Goal: Task Accomplishment & Management: Complete application form

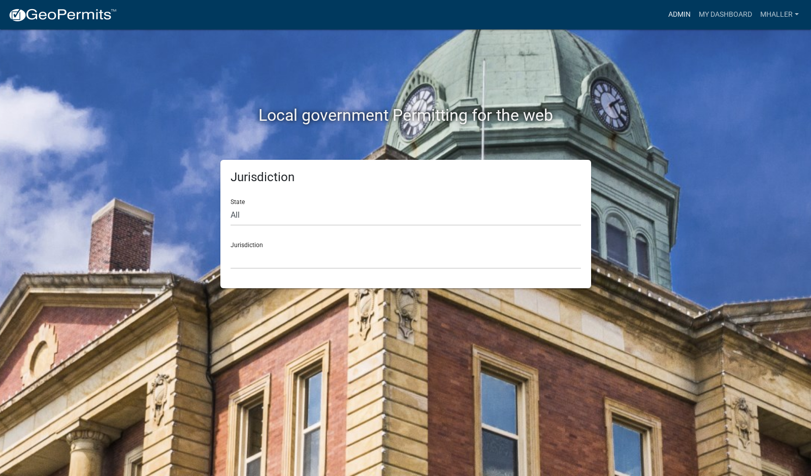
click at [678, 16] on link "Admin" at bounding box center [679, 14] width 30 height 19
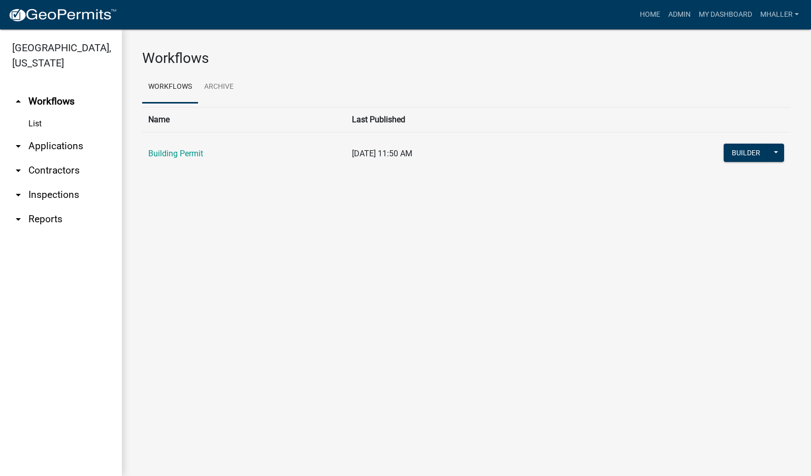
click at [51, 134] on link "arrow_drop_down Applications" at bounding box center [61, 146] width 122 height 24
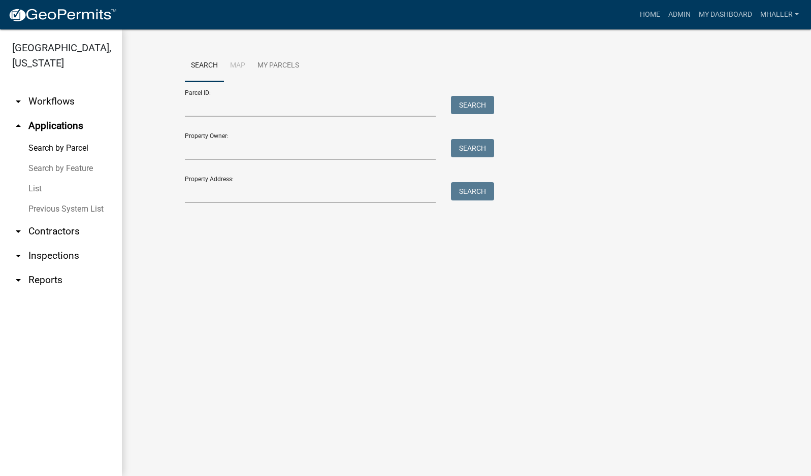
click at [32, 179] on link "List" at bounding box center [61, 189] width 122 height 20
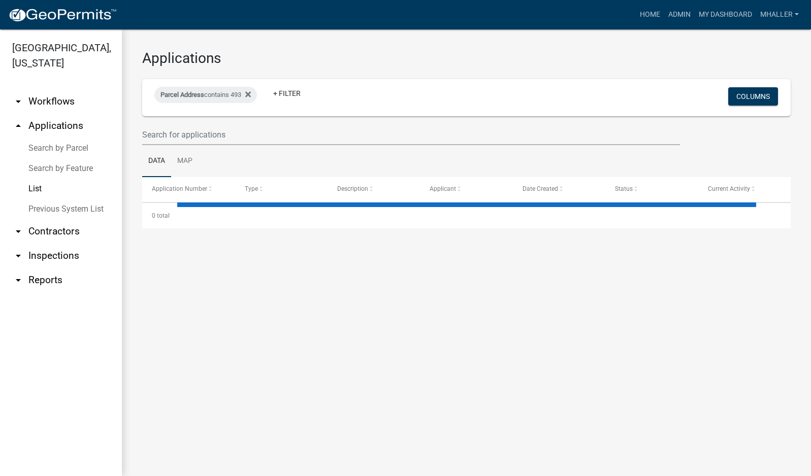
select select "1: 25"
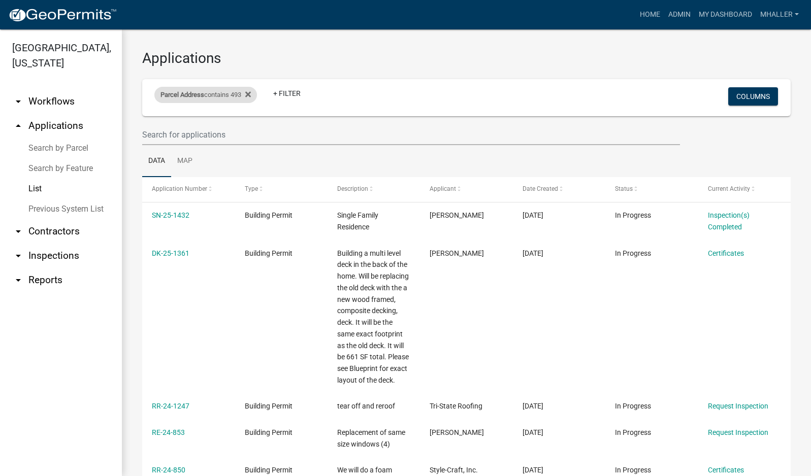
click at [204, 94] on span "Parcel Address" at bounding box center [182, 95] width 44 height 8
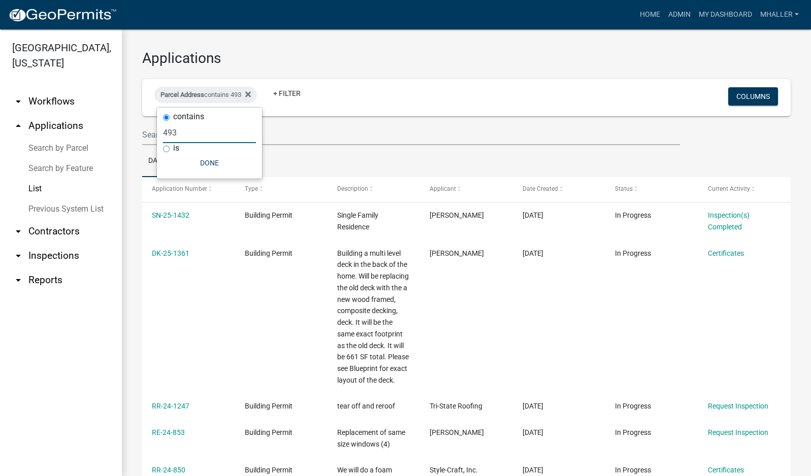
click at [199, 130] on input "493" at bounding box center [209, 132] width 93 height 21
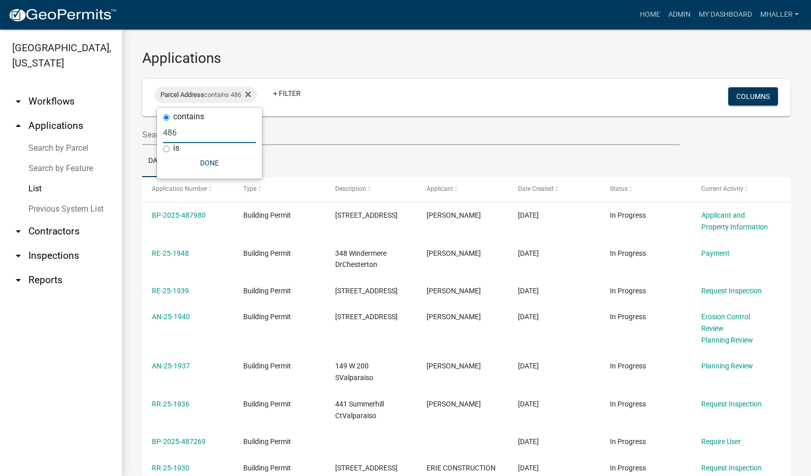
type input "486"
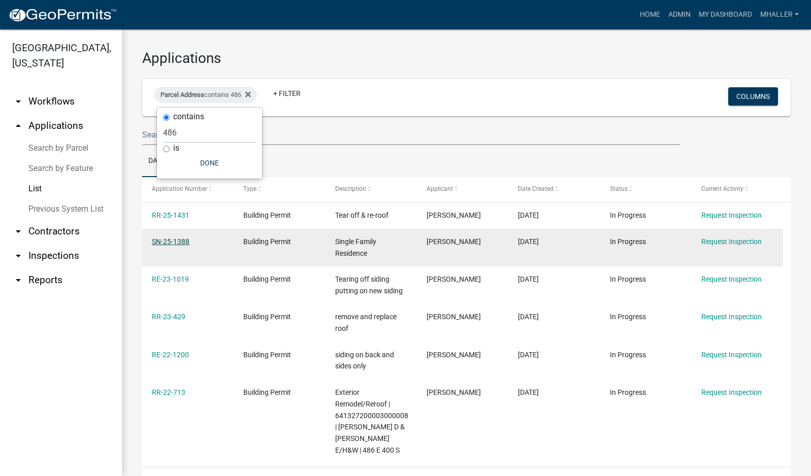
click at [170, 242] on link "SN-25-1388" at bounding box center [171, 242] width 38 height 8
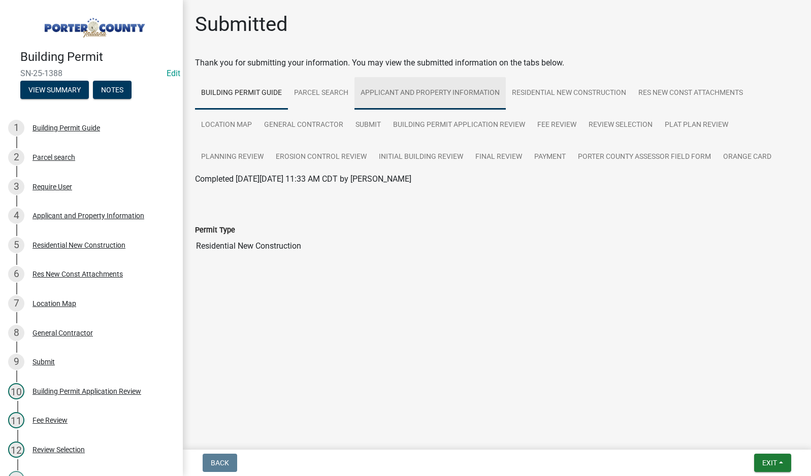
click at [439, 92] on link "Applicant and Property Information" at bounding box center [429, 93] width 151 height 32
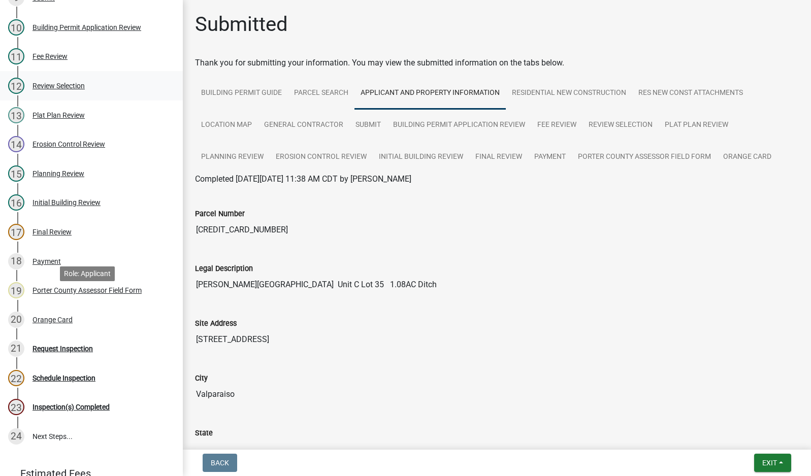
scroll to position [432, 0]
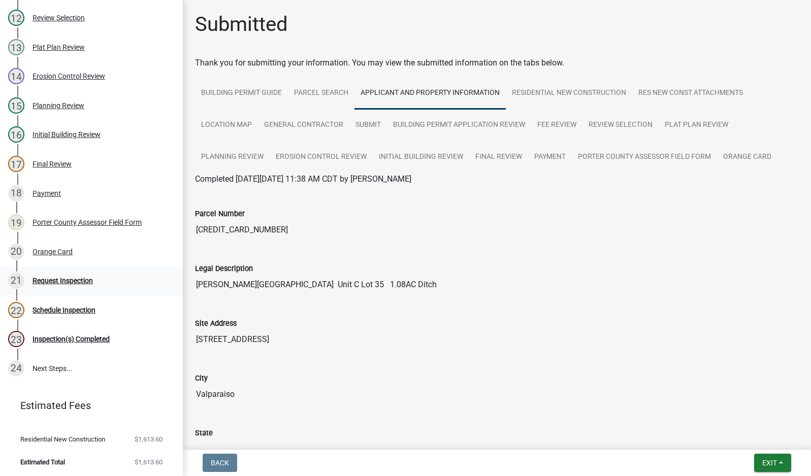
click at [53, 281] on div "Request Inspection" at bounding box center [62, 280] width 60 height 7
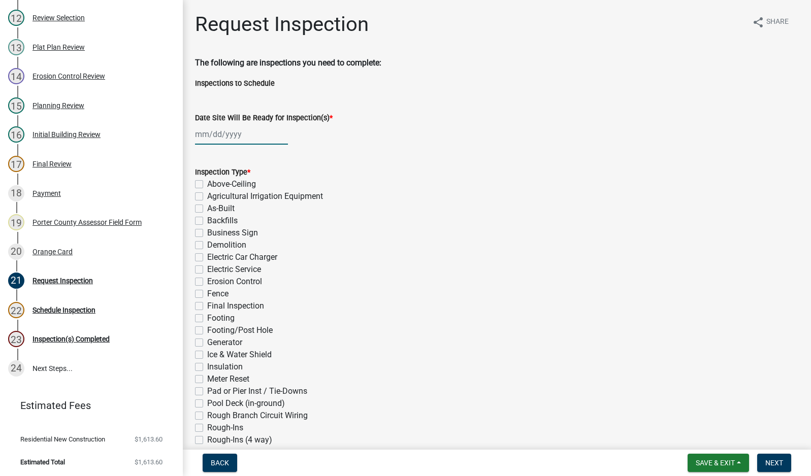
click at [238, 137] on div at bounding box center [241, 134] width 93 height 21
select select "10"
select select "2025"
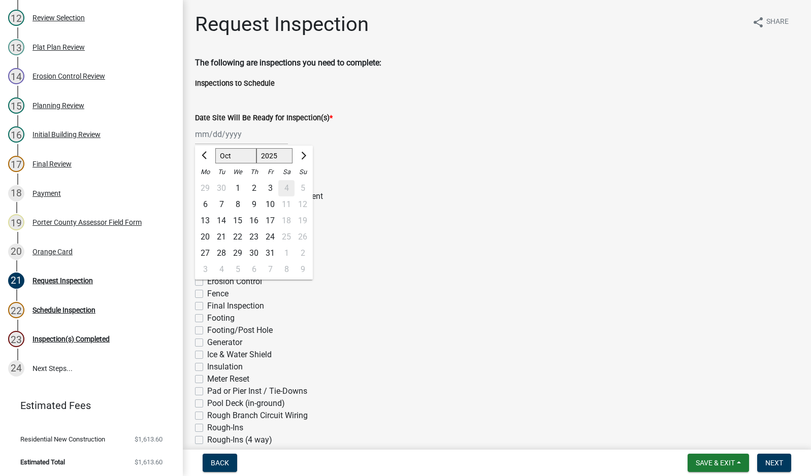
click at [238, 185] on div "1" at bounding box center [238, 188] width 16 height 16
type input "[DATE]"
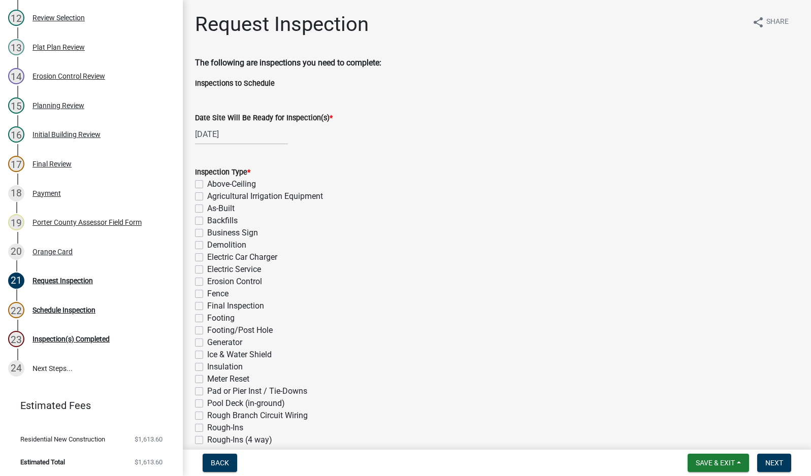
click at [207, 271] on label "Electric Service" at bounding box center [234, 270] width 54 height 12
click at [207, 270] on input "Electric Service" at bounding box center [210, 267] width 7 height 7
checkbox input "true"
checkbox input "false"
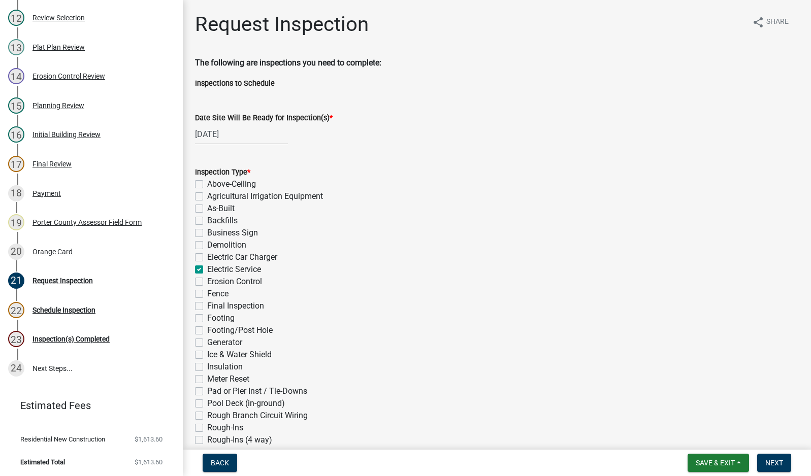
checkbox input "false"
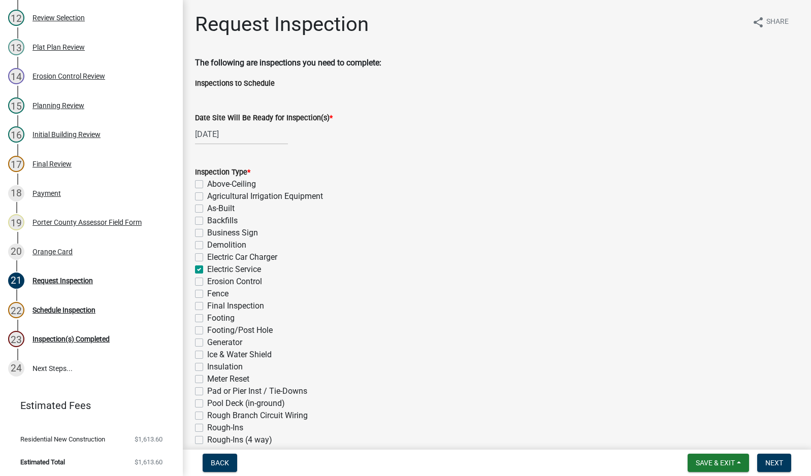
checkbox input "true"
checkbox input "false"
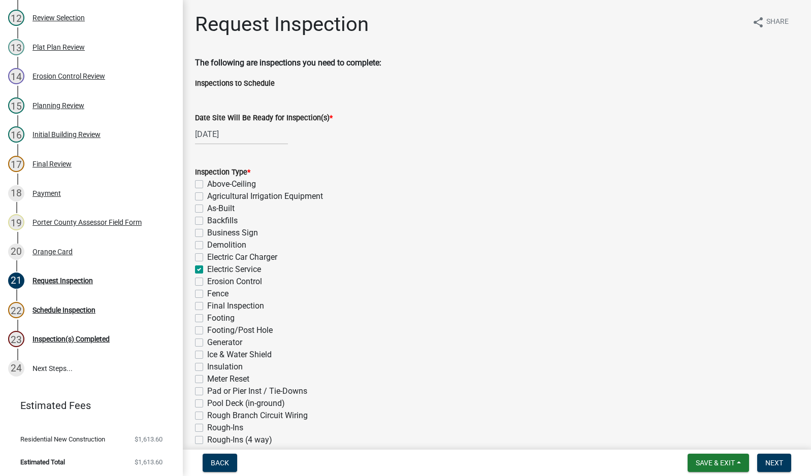
checkbox input "false"
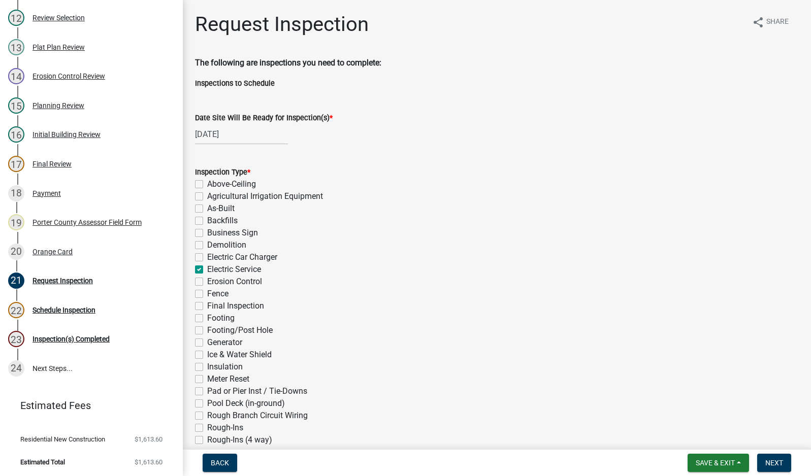
checkbox input "false"
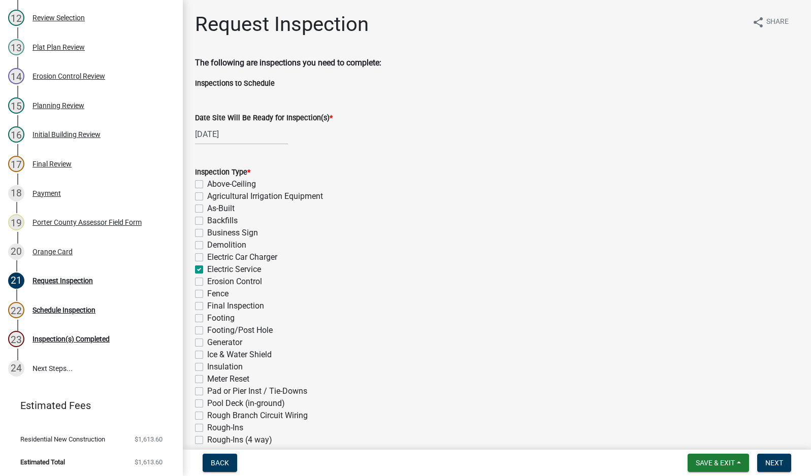
checkbox input "false"
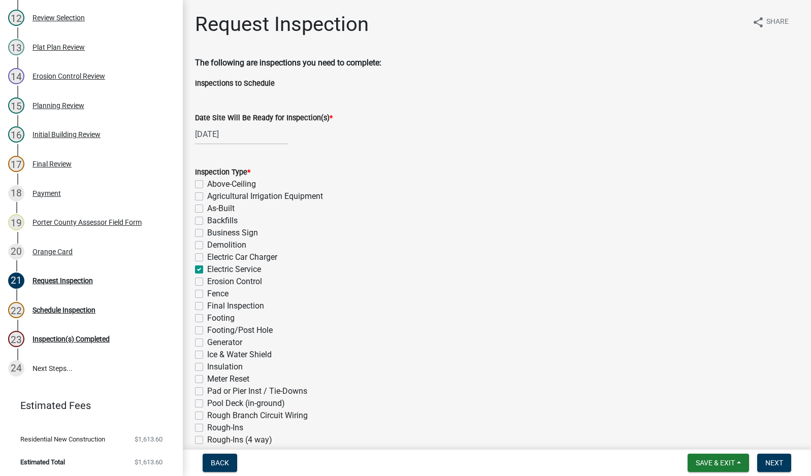
checkbox input "false"
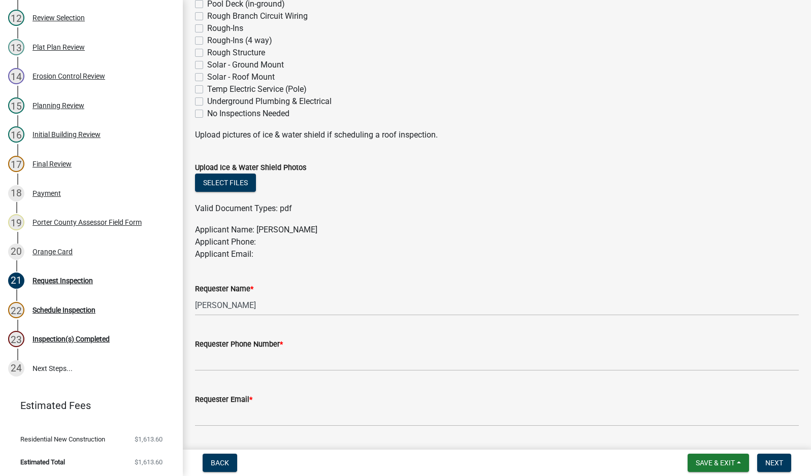
scroll to position [406, 0]
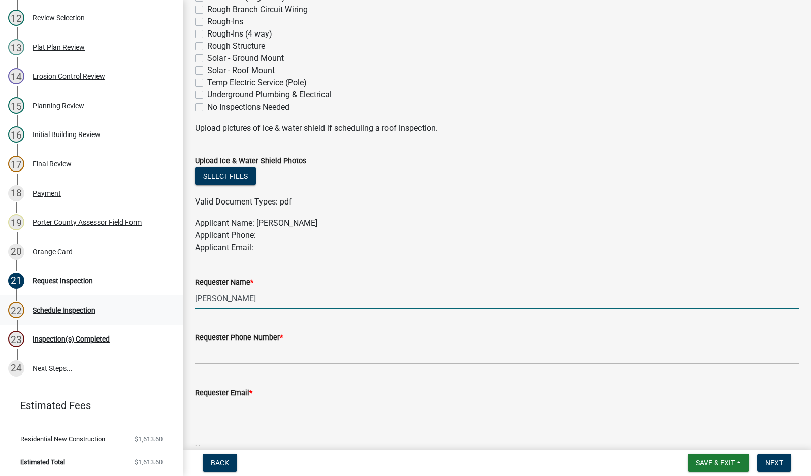
drag, startPoint x: 258, startPoint y: 301, endPoint x: 173, endPoint y: 297, distance: 85.4
click at [173, 297] on div "Building Permit SN-25-1388 Edit View Summary Notes 1 Building Permit Guide 2 Pa…" at bounding box center [405, 238] width 811 height 476
type input "[PERSON_NAME]"
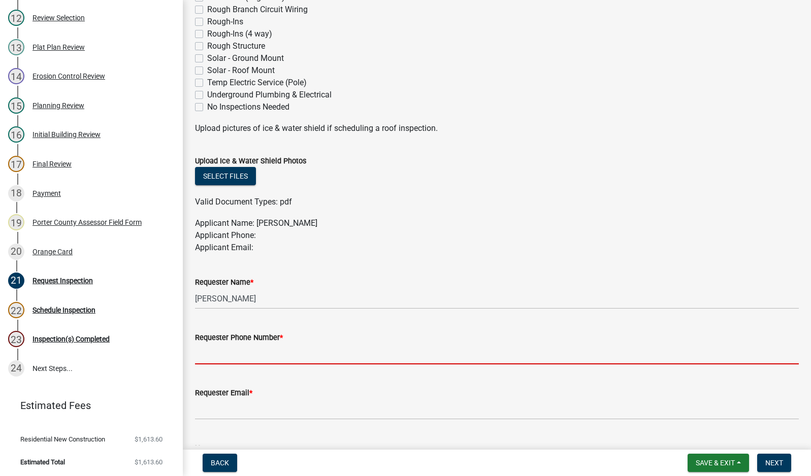
click at [248, 356] on input "Requester Phone Number *" at bounding box center [497, 354] width 604 height 21
type input "2194059766"
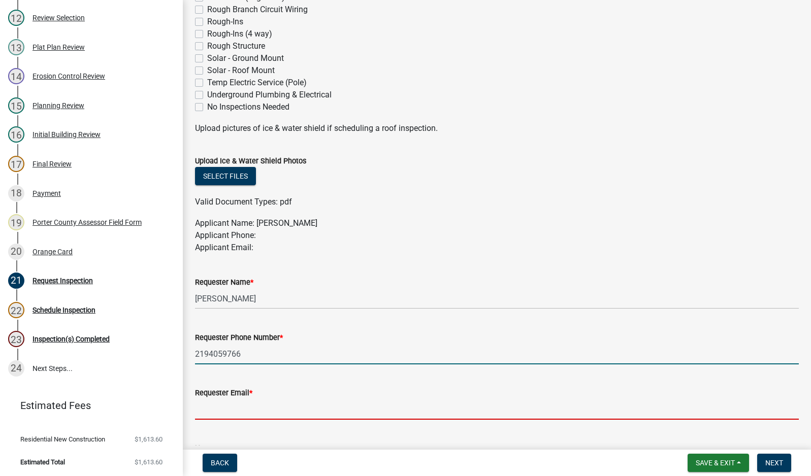
type input "[EMAIL_ADDRESS][DOMAIN_NAME]"
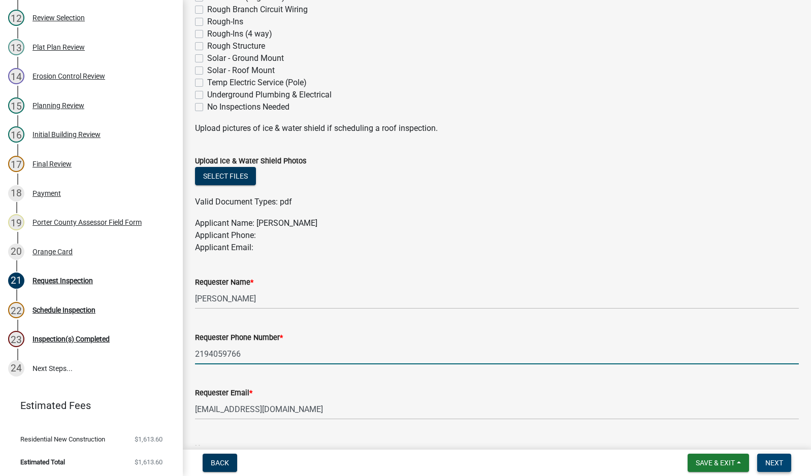
click at [773, 463] on span "Next" at bounding box center [774, 463] width 18 height 8
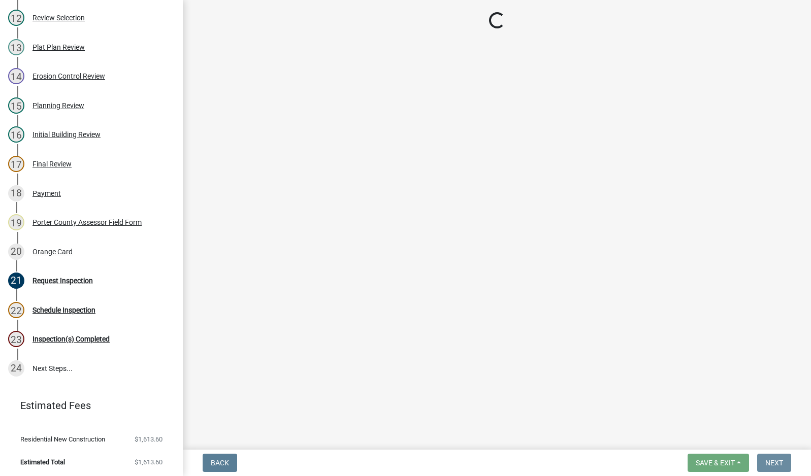
scroll to position [0, 0]
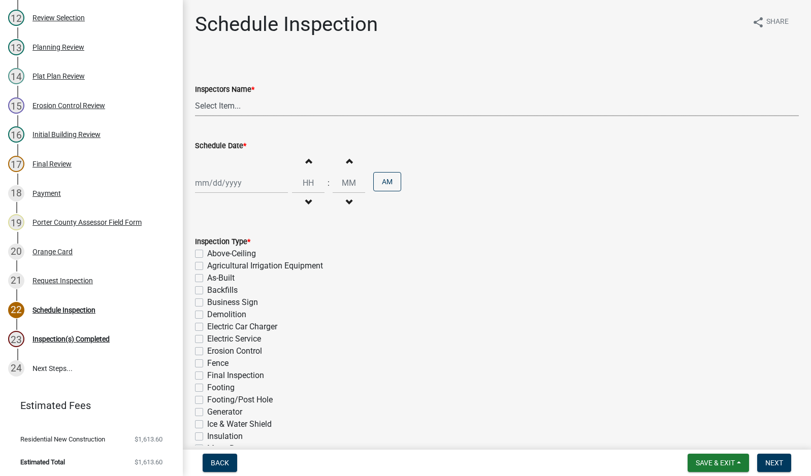
click at [217, 103] on select "Select Item... mhaller ([PERSON_NAME])" at bounding box center [497, 105] width 604 height 21
select select "ca350da2-795e-4cf8-941d-46ff53e354ae"
click at [195, 95] on select "Select Item... mhaller ([PERSON_NAME])" at bounding box center [497, 105] width 604 height 21
click at [234, 179] on div at bounding box center [241, 183] width 93 height 21
select select "10"
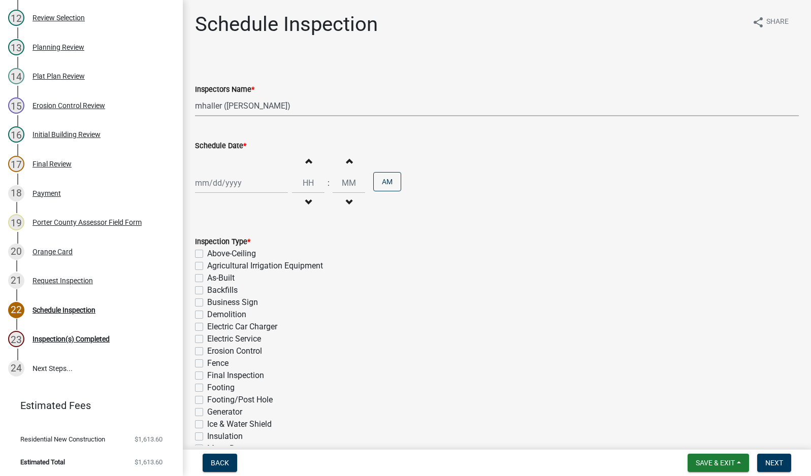
select select "2025"
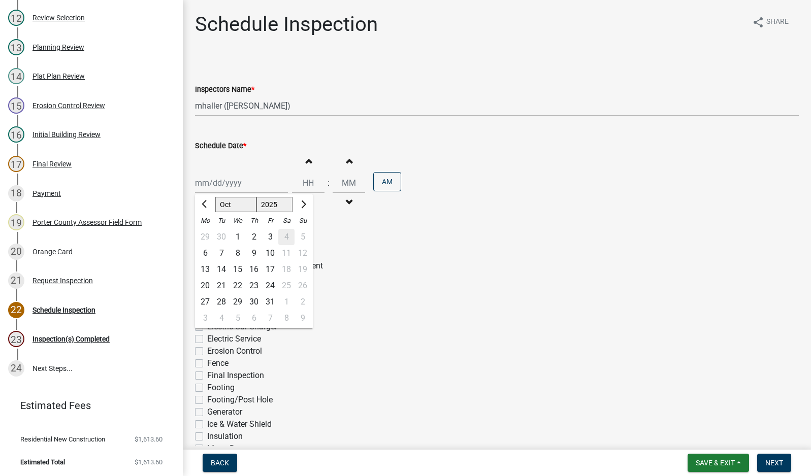
click at [223, 252] on div "7" at bounding box center [221, 253] width 16 height 16
type input "[DATE]"
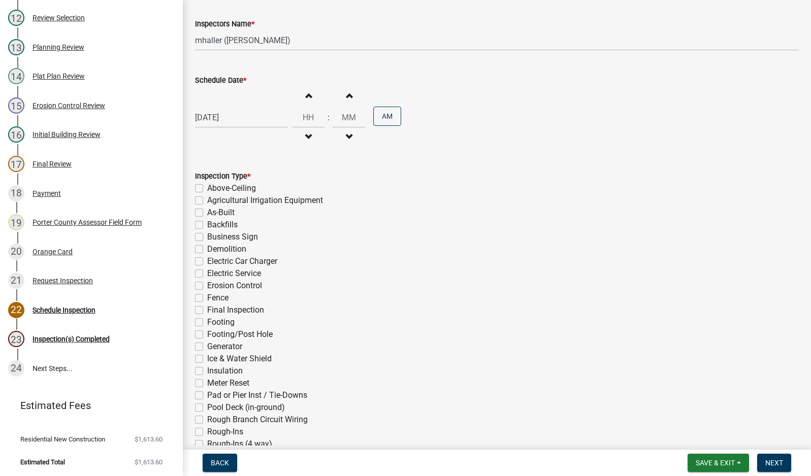
scroll to position [192, 0]
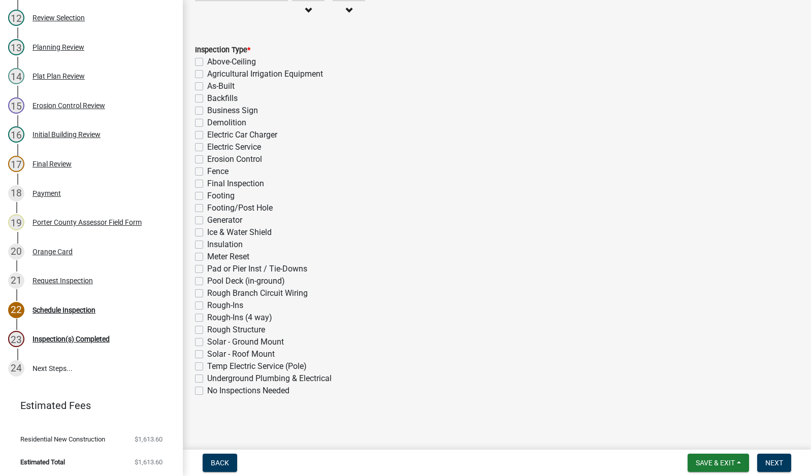
click at [207, 147] on label "Electric Service" at bounding box center [234, 147] width 54 height 12
click at [207, 147] on input "Electric Service" at bounding box center [210, 144] width 7 height 7
checkbox input "true"
checkbox input "false"
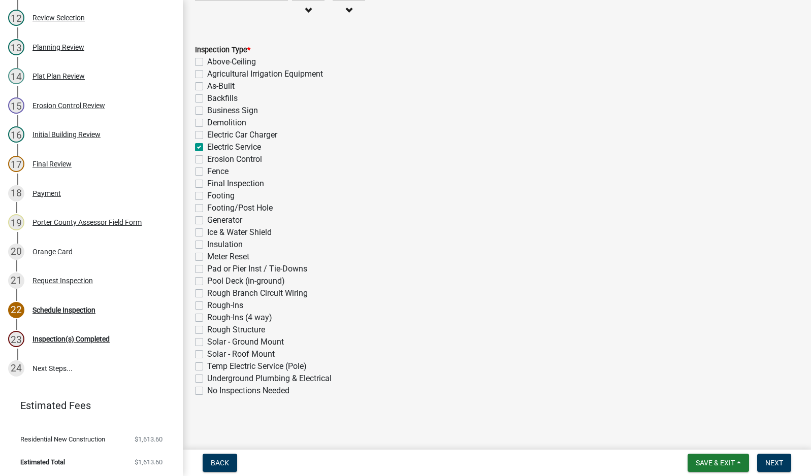
checkbox input "false"
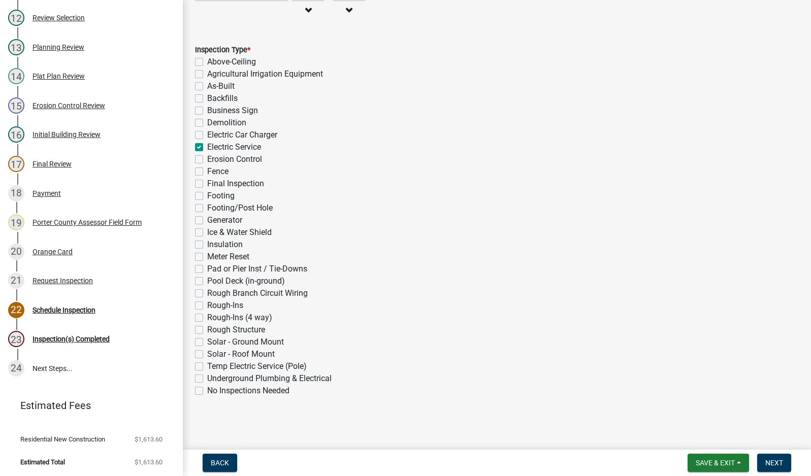
checkbox input "true"
checkbox input "false"
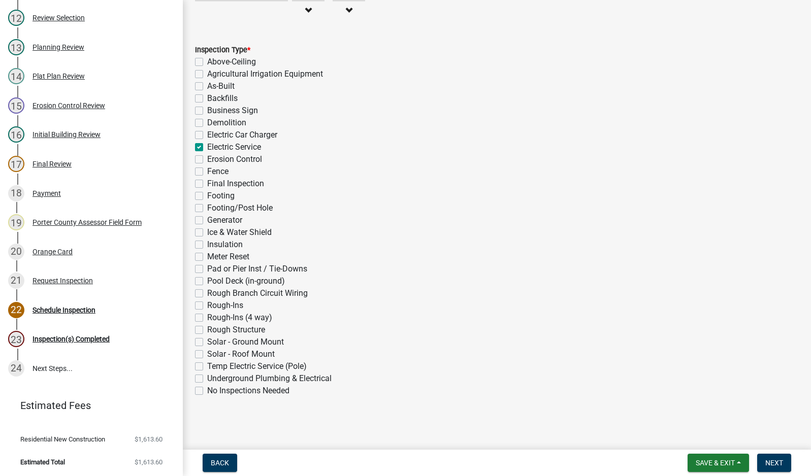
checkbox input "false"
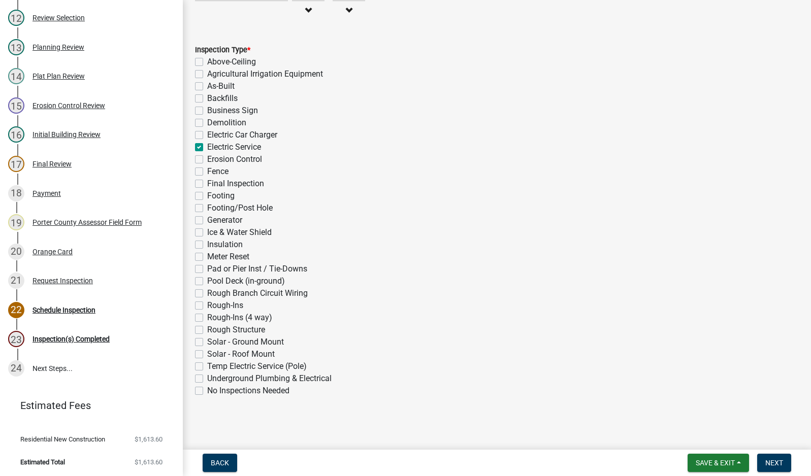
checkbox input "false"
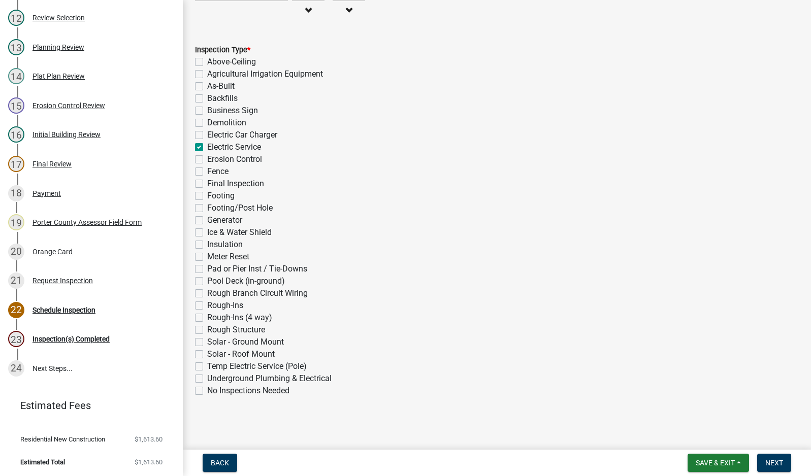
checkbox input "false"
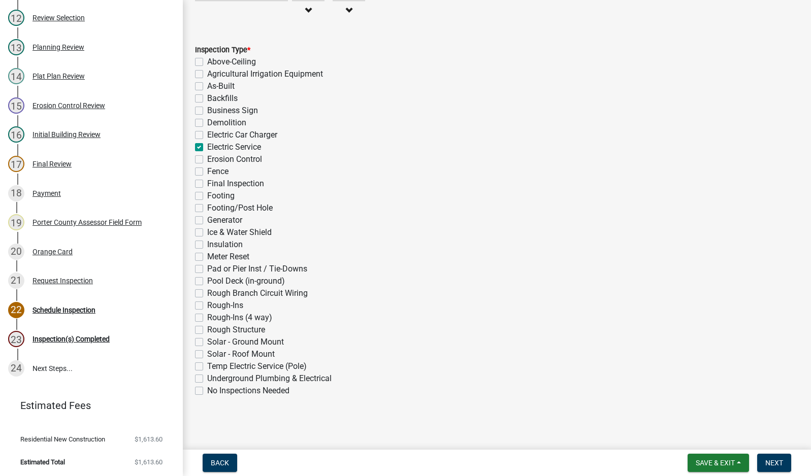
checkbox input "false"
click at [774, 460] on span "Next" at bounding box center [774, 463] width 18 height 8
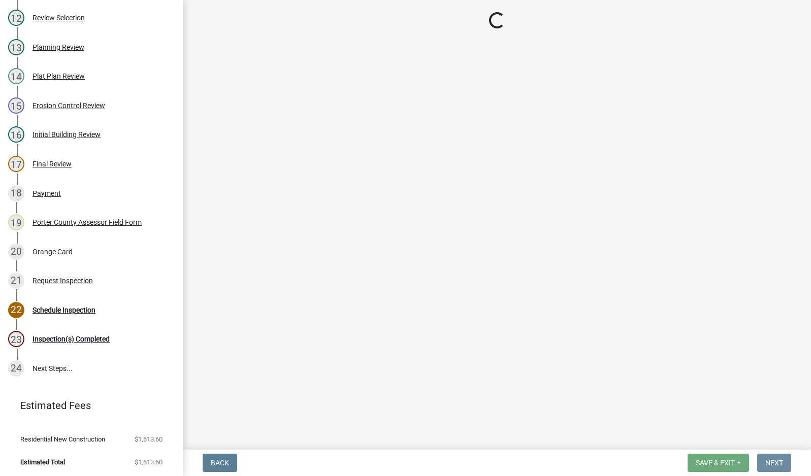
scroll to position [0, 0]
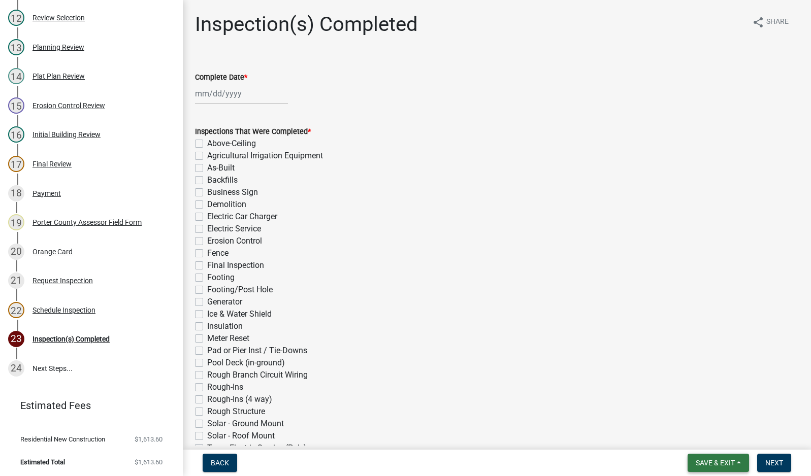
click at [716, 464] on span "Save & Exit" at bounding box center [715, 463] width 39 height 8
click at [712, 441] on button "Save & Exit" at bounding box center [708, 437] width 81 height 24
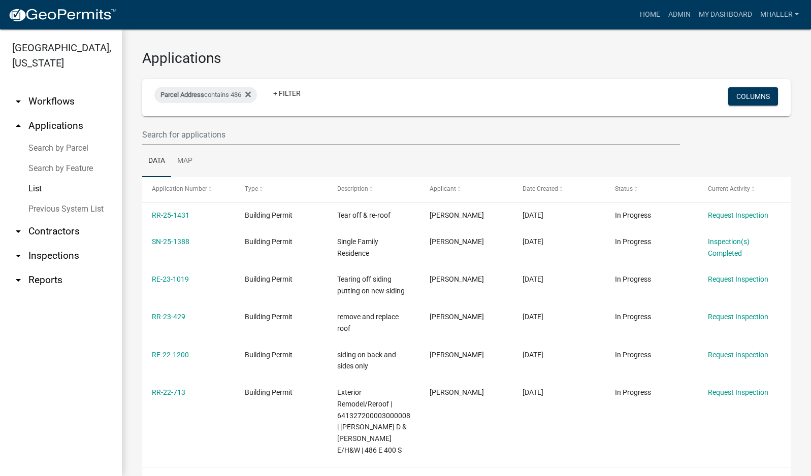
click at [52, 244] on link "arrow_drop_down Inspections" at bounding box center [61, 256] width 122 height 24
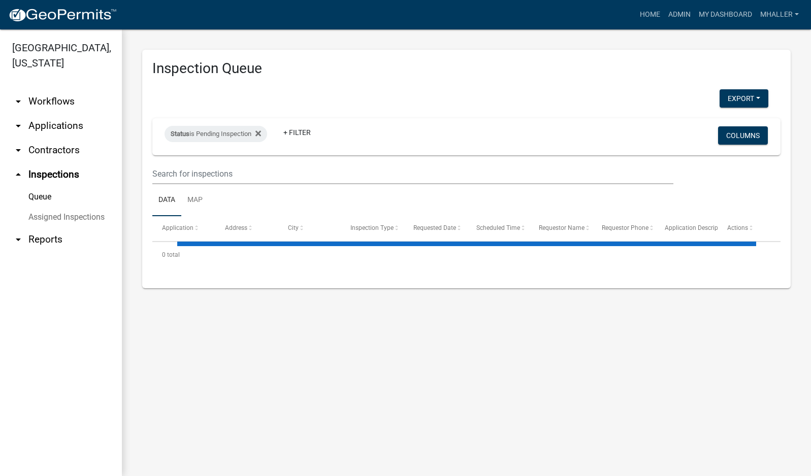
select select "1: 25"
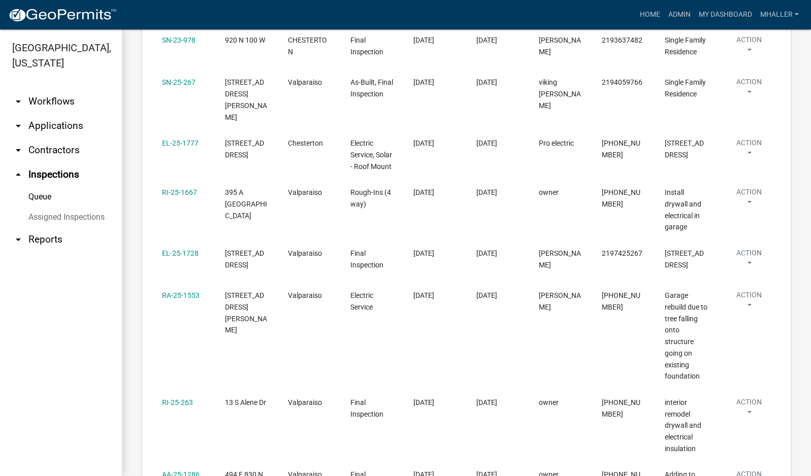
scroll to position [406, 0]
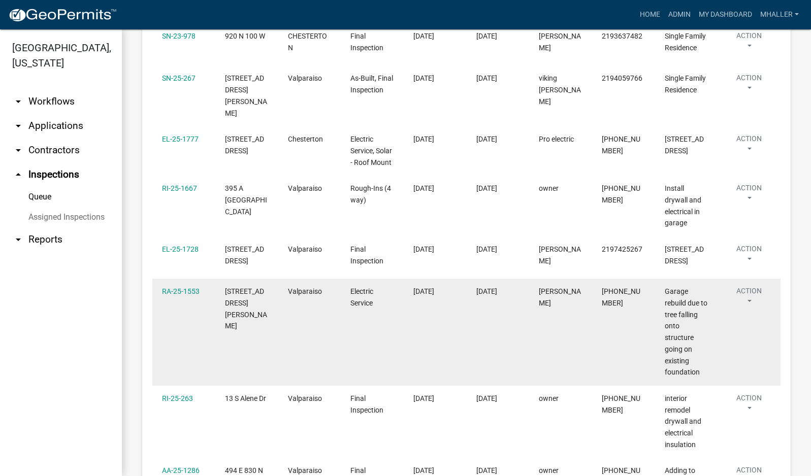
click at [747, 286] on button "Action" at bounding box center [748, 298] width 43 height 25
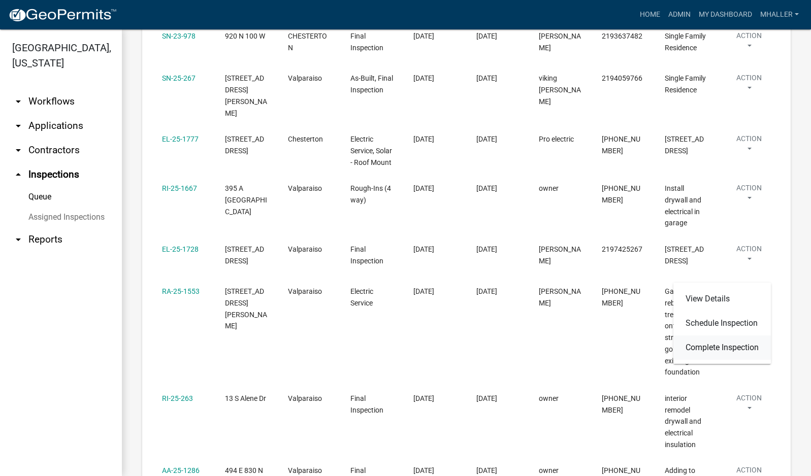
click at [728, 346] on link "Complete Inspection" at bounding box center [721, 348] width 97 height 24
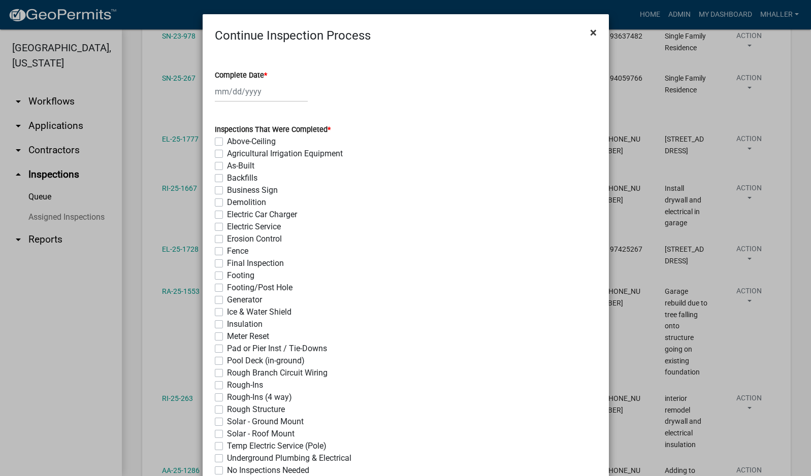
click at [591, 30] on span "×" at bounding box center [593, 32] width 7 height 14
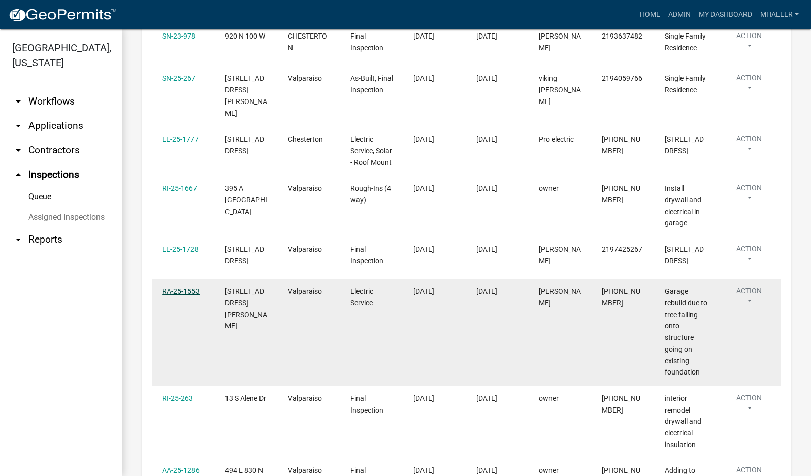
click at [168, 287] on link "RA-25-1553" at bounding box center [181, 291] width 38 height 8
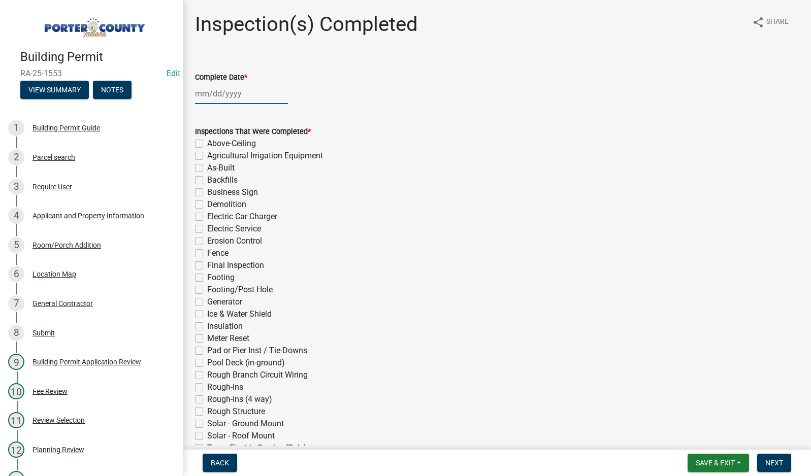
click at [238, 94] on div at bounding box center [241, 93] width 93 height 21
select select "10"
select select "2025"
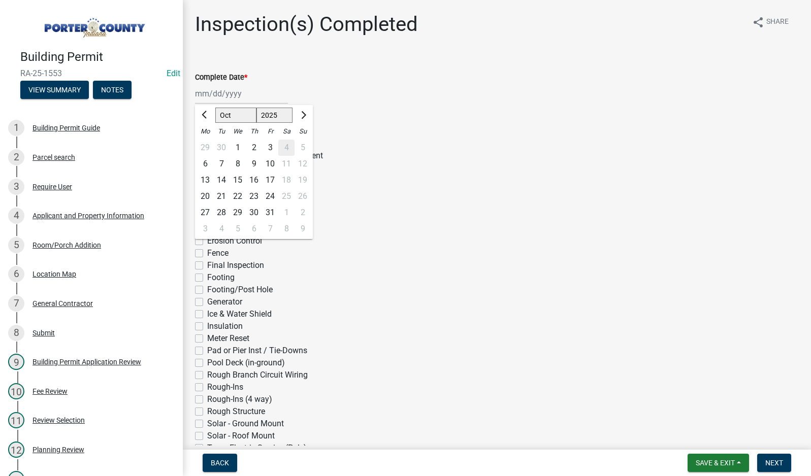
click at [268, 148] on div "3" at bounding box center [270, 148] width 16 height 16
type input "[DATE]"
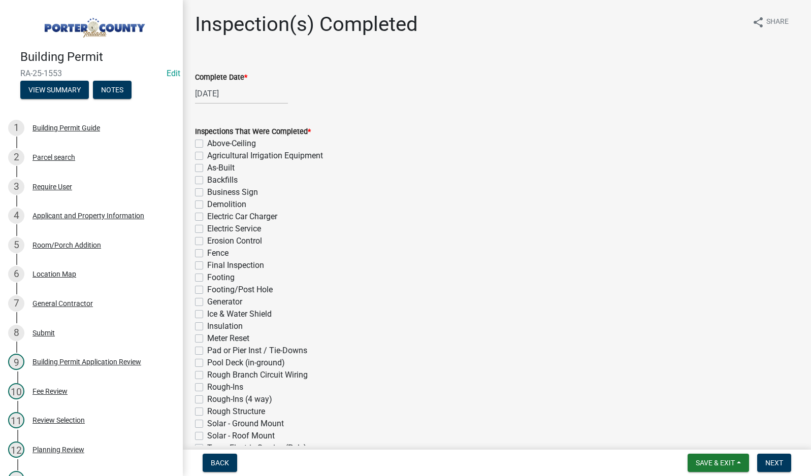
click at [207, 230] on label "Electric Service" at bounding box center [234, 229] width 54 height 12
click at [207, 230] on input "Electric Service" at bounding box center [210, 226] width 7 height 7
checkbox input "true"
checkbox input "false"
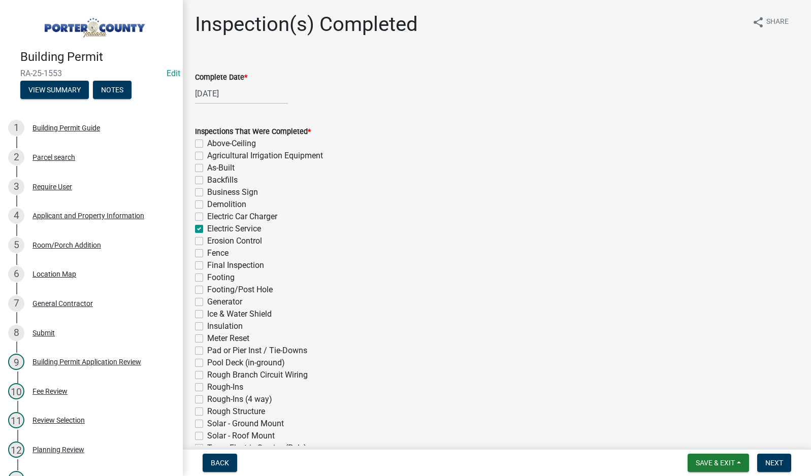
checkbox input "false"
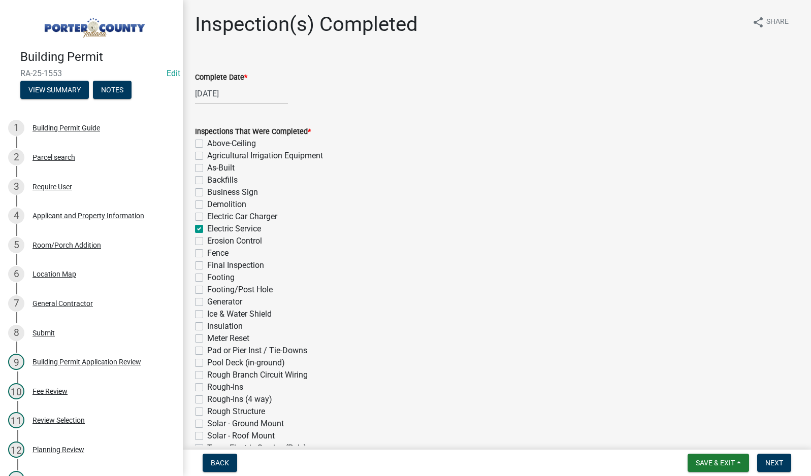
checkbox input "true"
checkbox input "false"
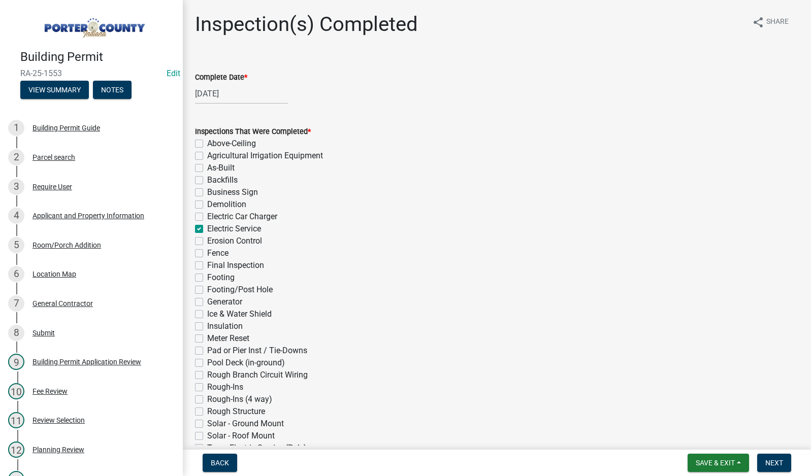
checkbox input "false"
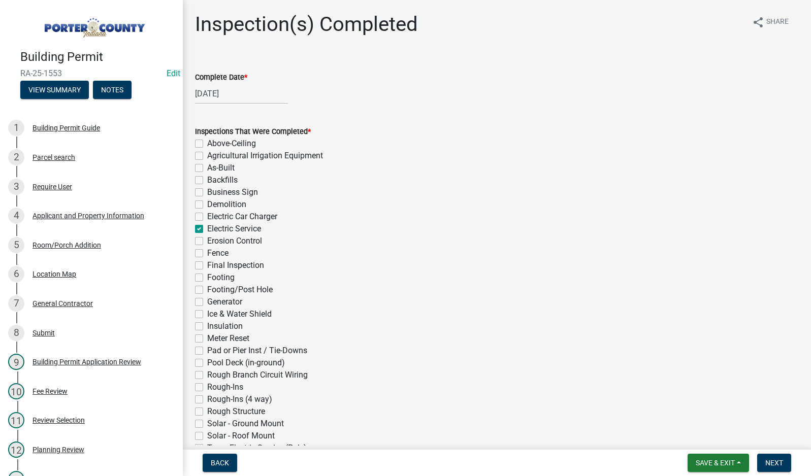
checkbox input "false"
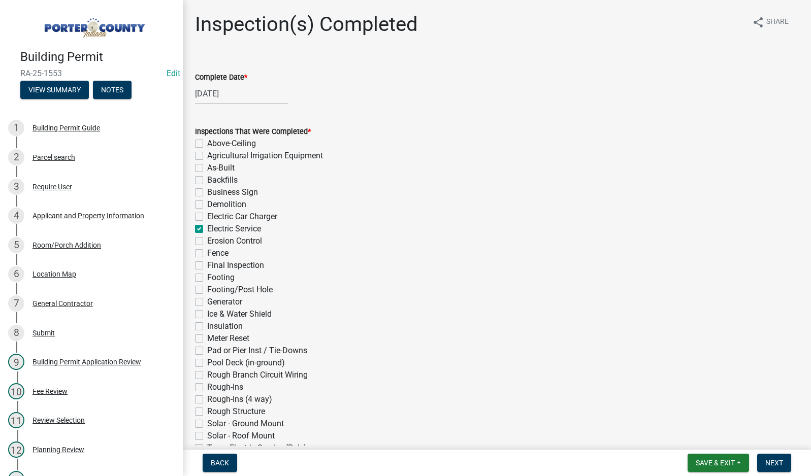
checkbox input "false"
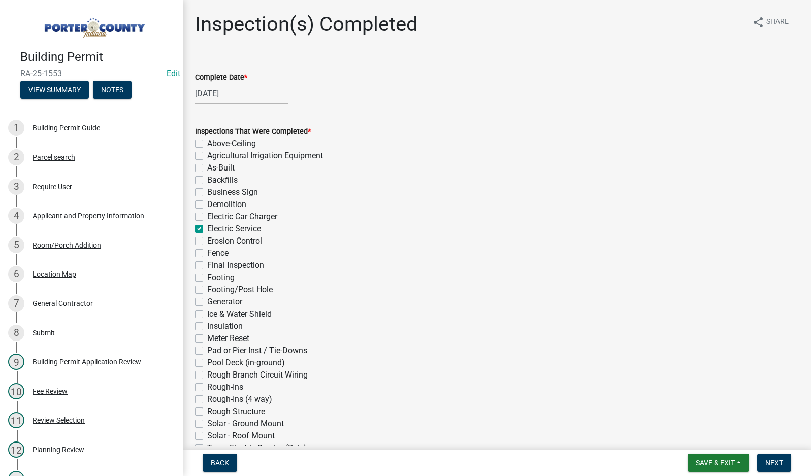
checkbox input "false"
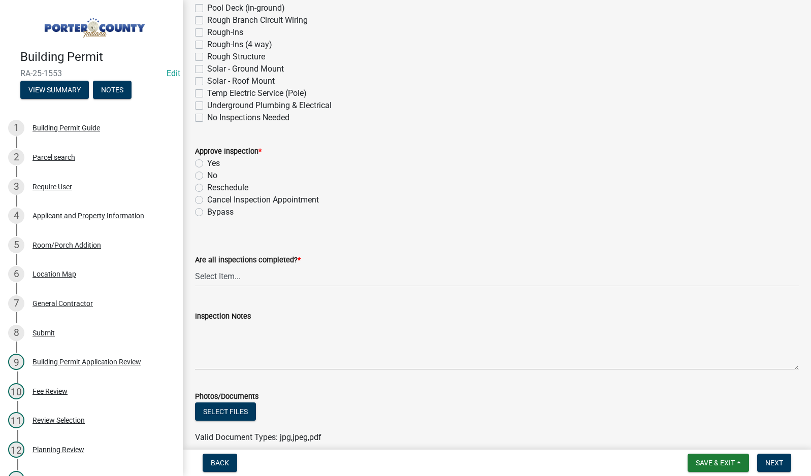
scroll to position [355, 0]
click at [207, 161] on label "Yes" at bounding box center [213, 163] width 13 height 12
click at [207, 161] on input "Yes" at bounding box center [210, 160] width 7 height 7
radio input "true"
click at [257, 276] on select "Select Item... Yes - All Inspections Have Been Completed No - More Inspections …" at bounding box center [497, 276] width 604 height 21
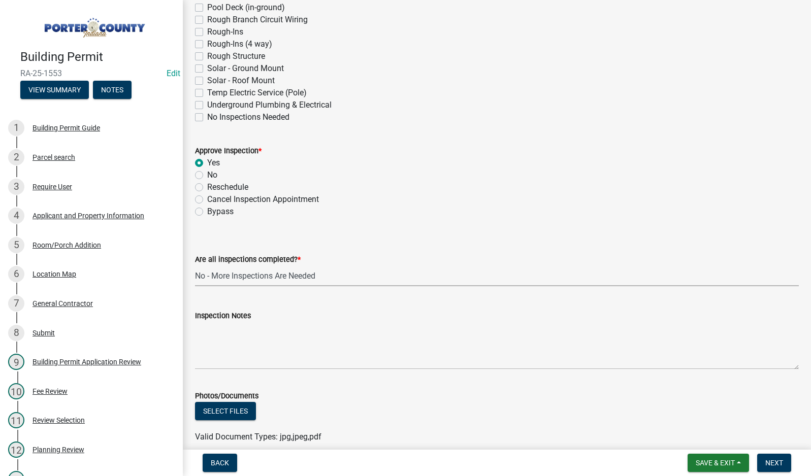
click at [195, 266] on select "Select Item... Yes - All Inspections Have Been Completed No - More Inspections …" at bounding box center [497, 276] width 604 height 21
select select "eafbae6d-cbce-48e8-be87-ded322027707"
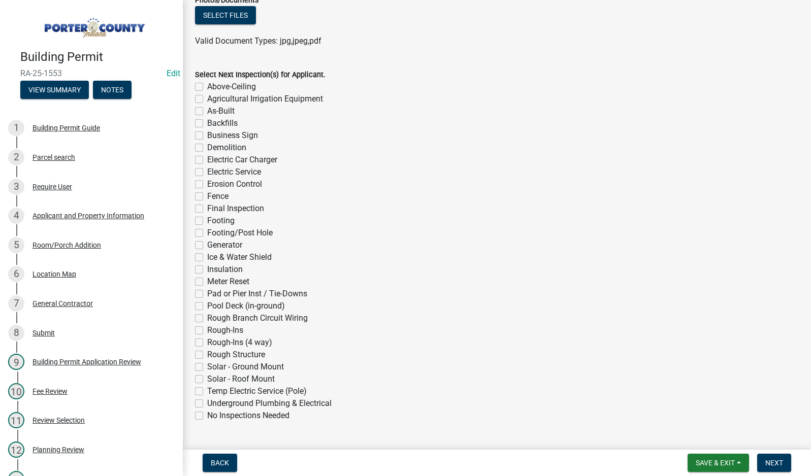
scroll to position [776, 0]
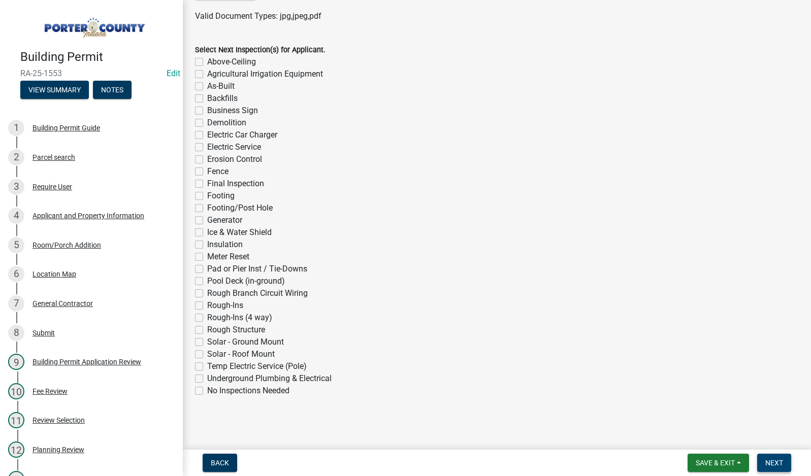
click at [778, 465] on span "Next" at bounding box center [774, 463] width 18 height 8
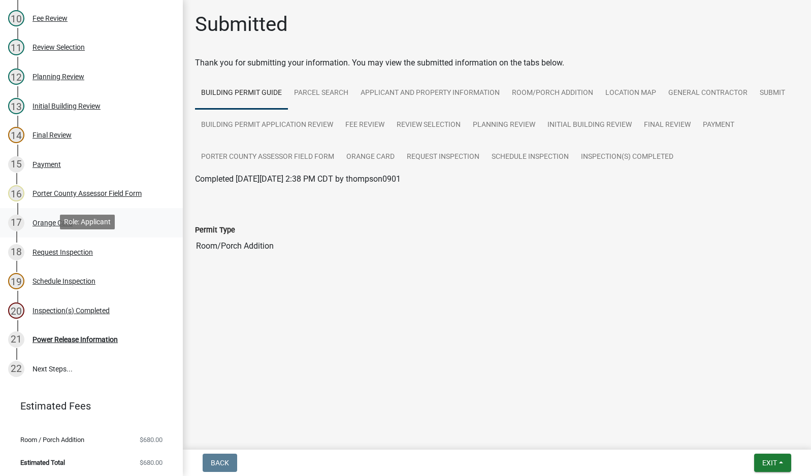
scroll to position [374, 0]
click at [60, 337] on div "Power Release Information" at bounding box center [74, 339] width 85 height 7
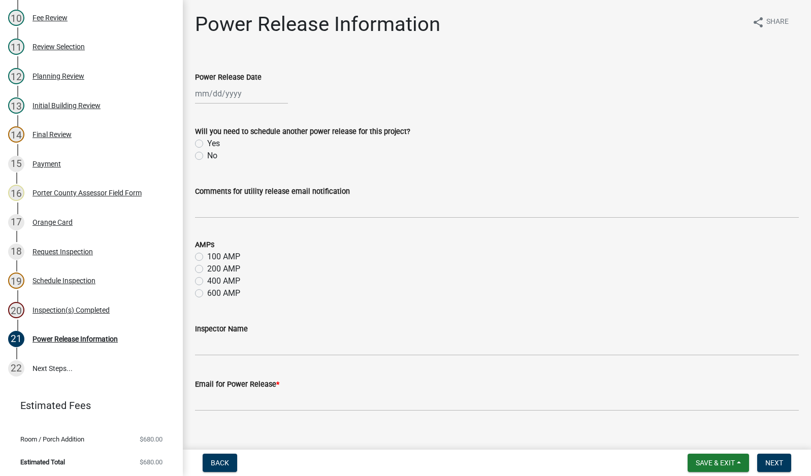
click at [218, 91] on div at bounding box center [241, 93] width 93 height 21
select select "10"
select select "2025"
click at [285, 147] on div "4" at bounding box center [286, 148] width 16 height 16
type input "[DATE]"
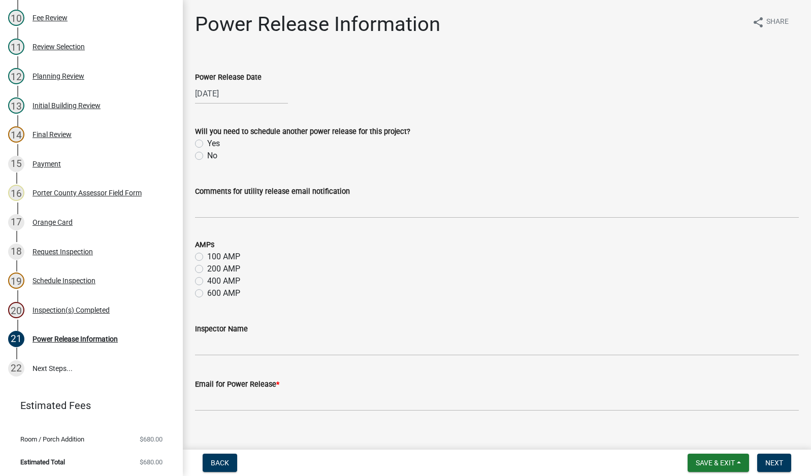
click at [207, 156] on label "No" at bounding box center [212, 156] width 10 height 12
click at [207, 156] on input "No" at bounding box center [210, 153] width 7 height 7
radio input "true"
click at [235, 214] on input "Comments for utility release email notification" at bounding box center [497, 208] width 604 height 21
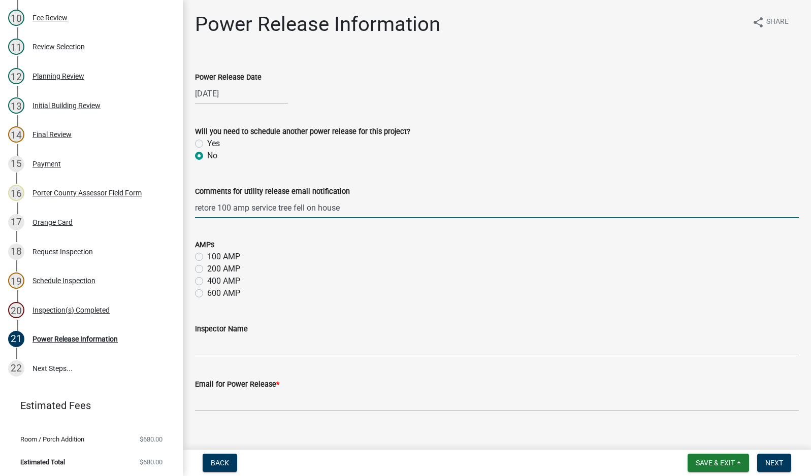
type input "retore 100 amp service tree fell on house"
drag, startPoint x: 197, startPoint y: 256, endPoint x: 225, endPoint y: 291, distance: 45.1
click at [207, 256] on label "100 AMP" at bounding box center [223, 257] width 33 height 12
click at [207, 256] on input "100 AMP" at bounding box center [210, 254] width 7 height 7
radio input "true"
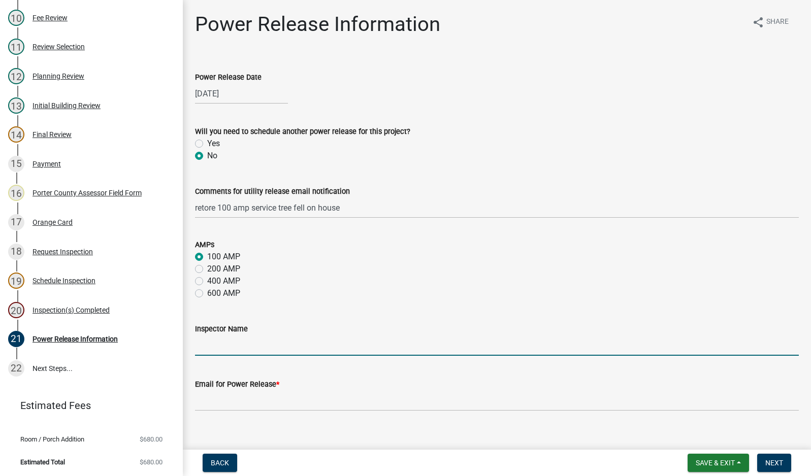
drag, startPoint x: 248, startPoint y: 343, endPoint x: 261, endPoint y: 347, distance: 13.2
click at [248, 343] on input "Inspector Name" at bounding box center [497, 345] width 604 height 21
type input "[PERSON_NAME]"
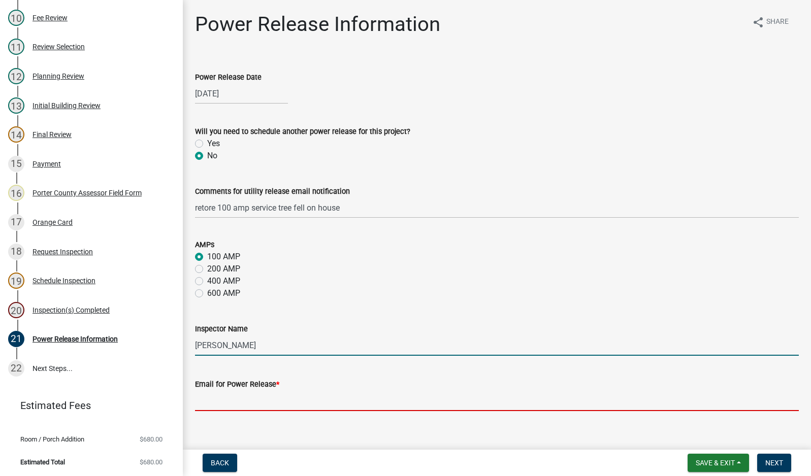
click at [285, 393] on input "Email for Power Release *" at bounding box center [497, 401] width 604 height 21
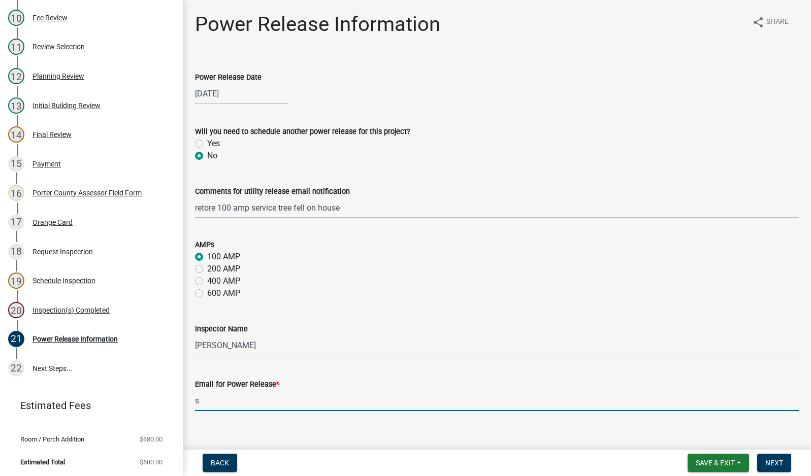
type input "[EMAIL_ADDRESS][DOMAIN_NAME]"
click at [780, 465] on span "Next" at bounding box center [774, 463] width 18 height 8
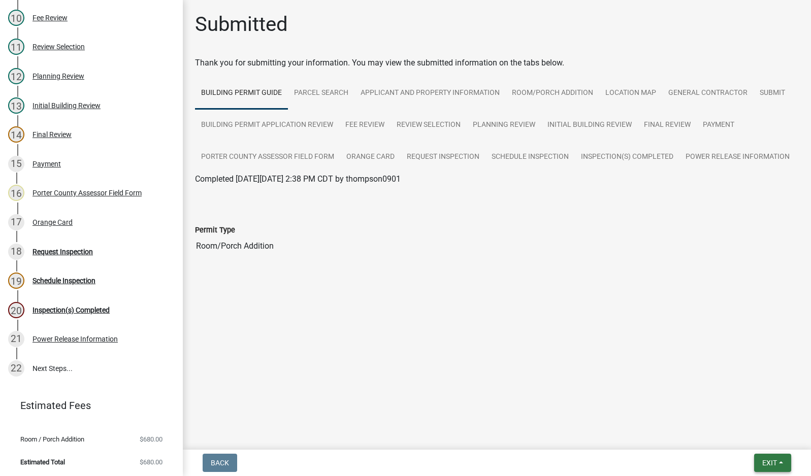
click at [768, 462] on span "Exit" at bounding box center [769, 463] width 15 height 8
click at [766, 441] on button "Save & Exit" at bounding box center [750, 437] width 81 height 24
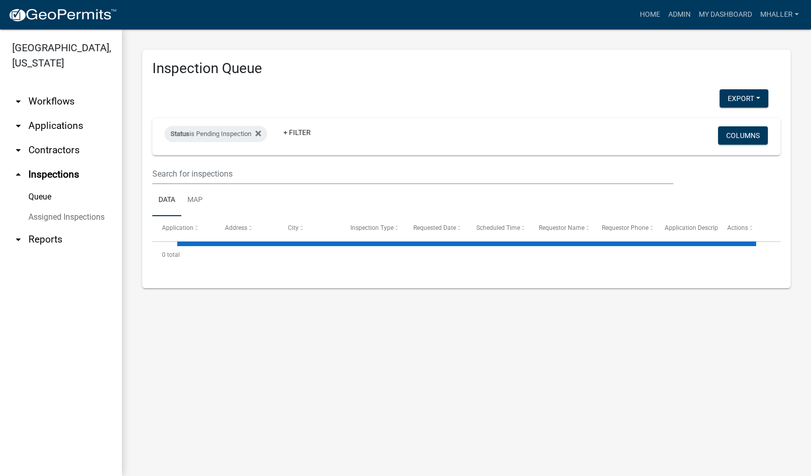
select select "1: 25"
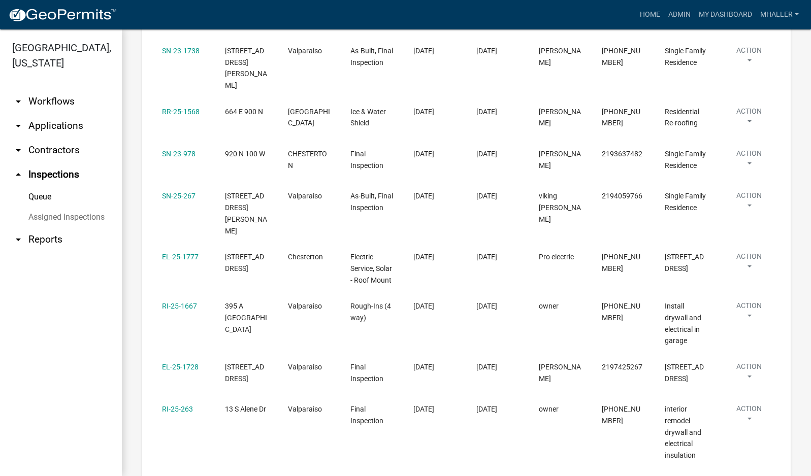
scroll to position [247, 0]
